Goal: Information Seeking & Learning: Learn about a topic

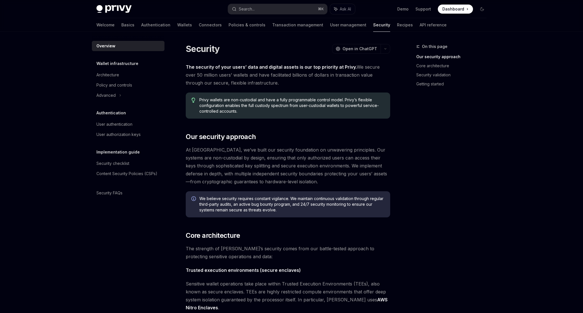
scroll to position [186, 0]
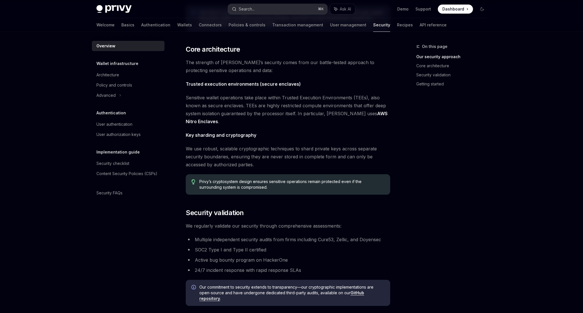
click at [263, 9] on button "Search... ⌘ K" at bounding box center [277, 9] width 99 height 10
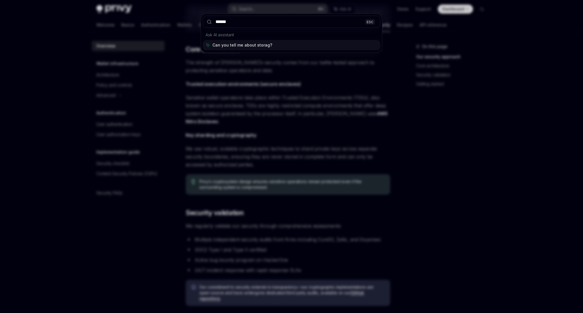
type input "*******"
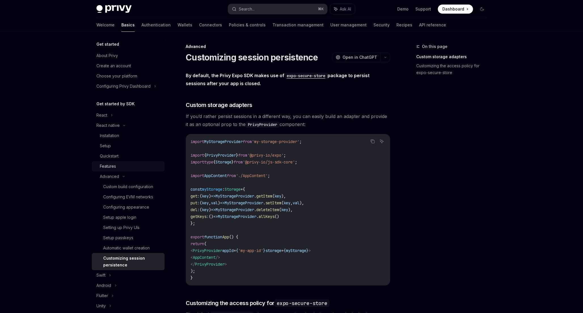
click at [115, 165] on div "Features" at bounding box center [108, 166] width 16 height 7
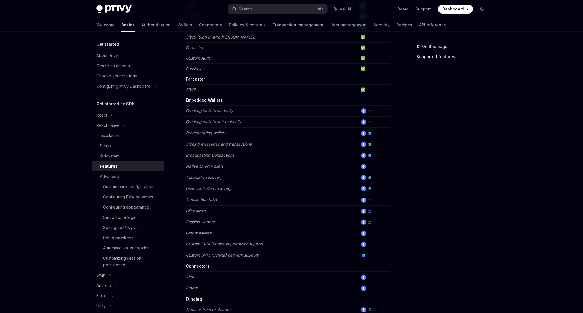
scroll to position [79, 0]
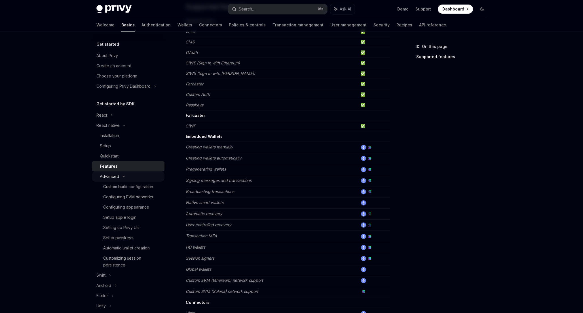
click at [114, 177] on div "Advanced" at bounding box center [109, 176] width 19 height 7
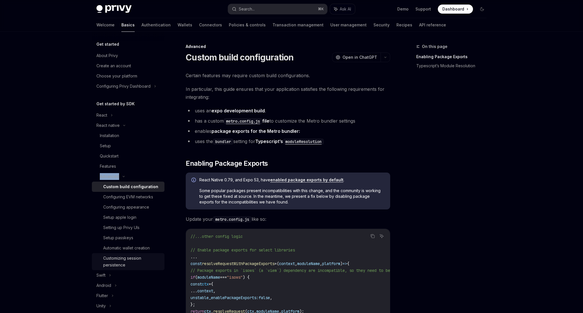
click at [111, 258] on div "Customizing session persistence" at bounding box center [132, 261] width 58 height 14
type textarea "*"
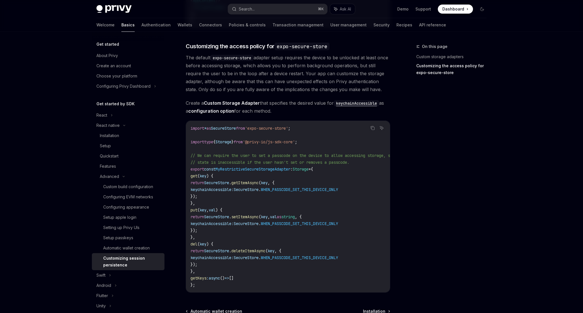
scroll to position [322, 0]
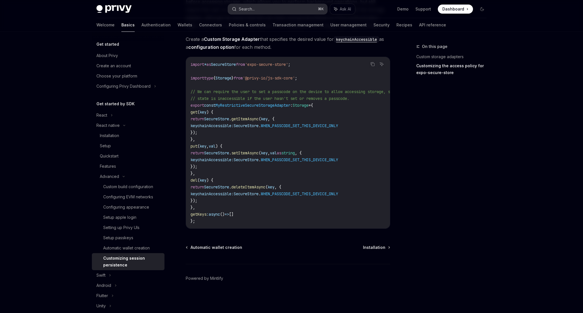
click at [248, 10] on div "Search..." at bounding box center [247, 9] width 16 height 7
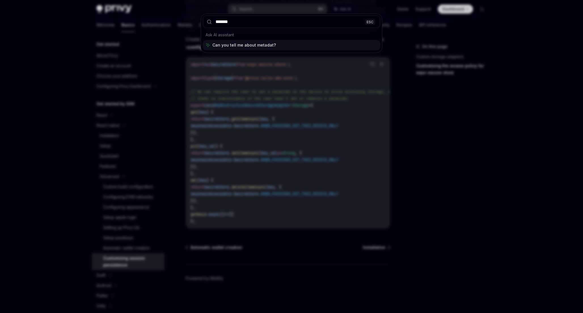
type input "********"
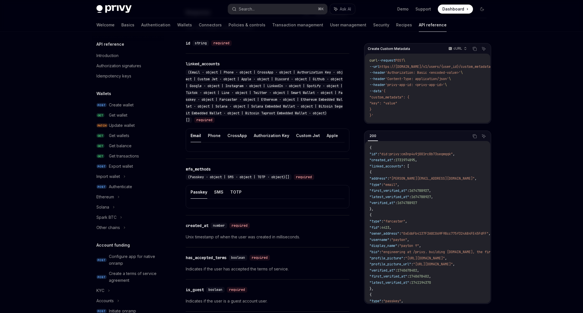
type textarea "*"
